Goal: Navigation & Orientation: Find specific page/section

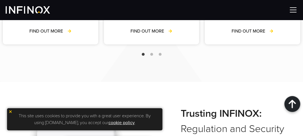
scroll to position [1018, 0]
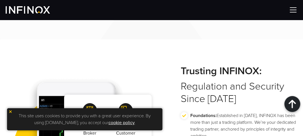
click at [155, 58] on div "Multi-Regulated Broker Multilingual Customer Support Range of Trading Tools Edu…" at bounding box center [151, 134] width 303 height 191
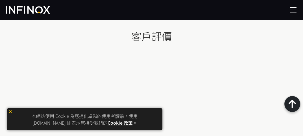
scroll to position [1919, 0]
click at [294, 10] on img at bounding box center [293, 10] width 8 height 8
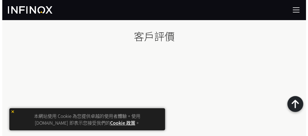
scroll to position [1915, 0]
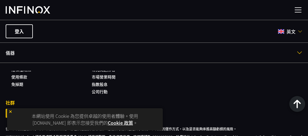
click at [292, 30] on span "英文" at bounding box center [291, 31] width 14 height 7
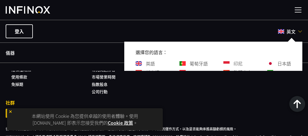
scroll to position [28, 0]
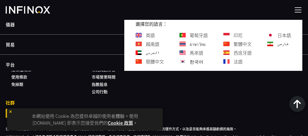
click at [233, 43] on font "繁體中文" at bounding box center [242, 43] width 18 height 7
